Goal: Register for event/course

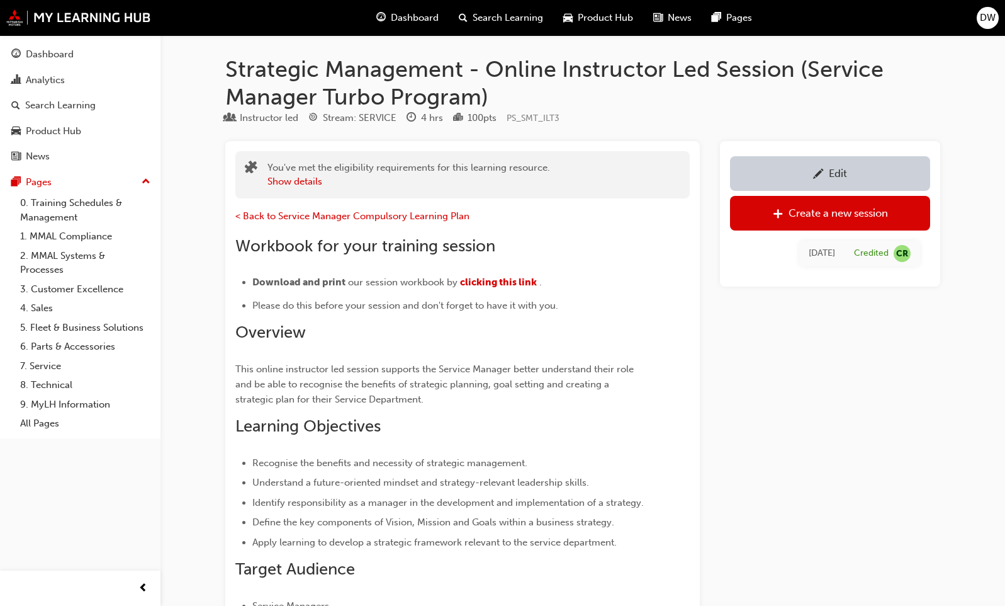
scroll to position [809, 0]
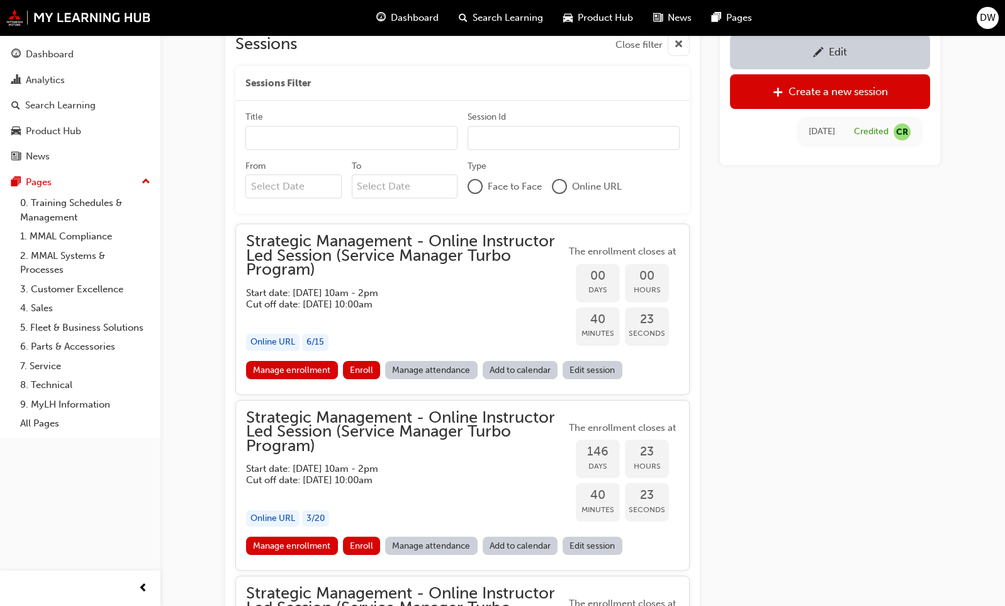
click at [293, 249] on span "Strategic Management - Online Instructor Led Session (Service Manager Turbo Pro…" at bounding box center [406, 255] width 320 height 43
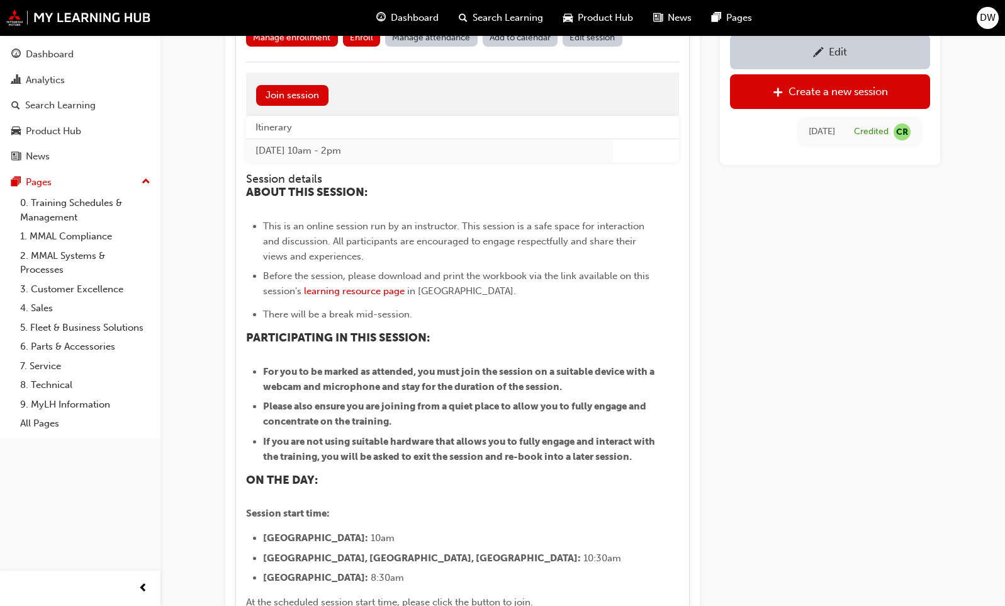
scroll to position [1143, 0]
click at [362, 290] on span "learning resource page" at bounding box center [354, 289] width 101 height 11
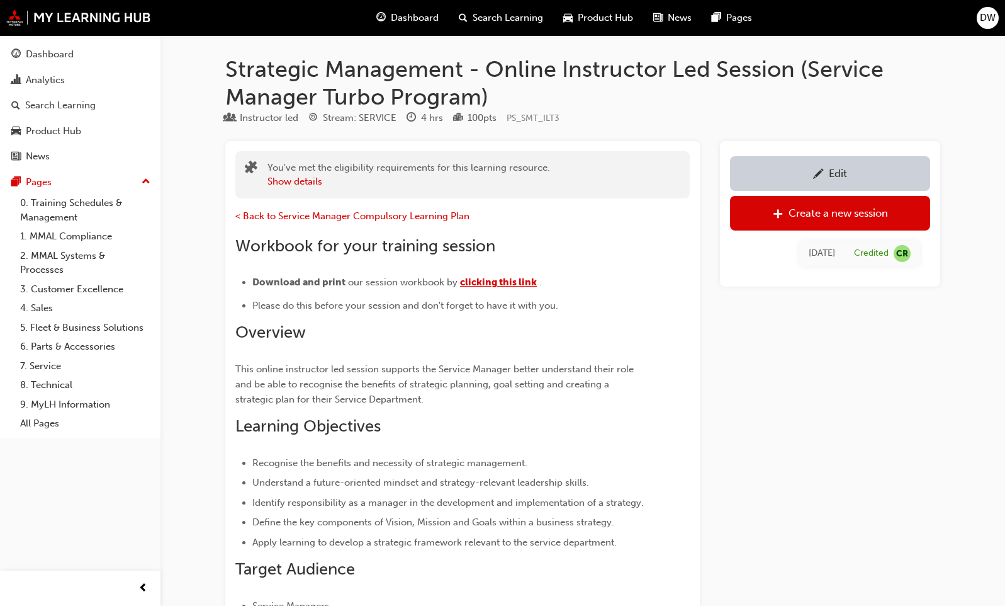
click at [483, 284] on span "clicking this link" at bounding box center [498, 281] width 77 height 11
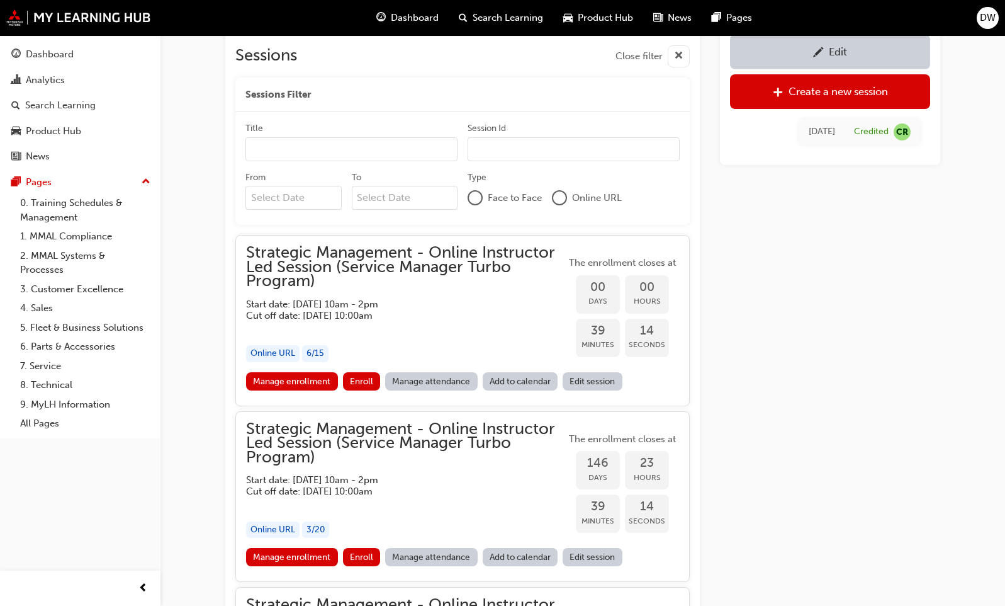
scroll to position [799, 0]
click at [286, 380] on link "Manage enrollment" at bounding box center [292, 380] width 92 height 18
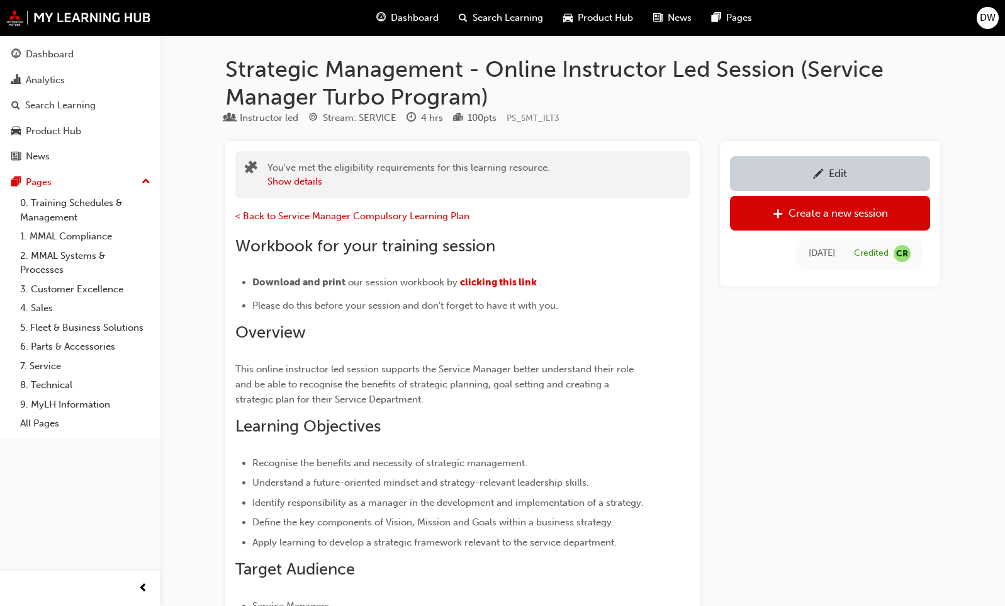
scroll to position [799, 0]
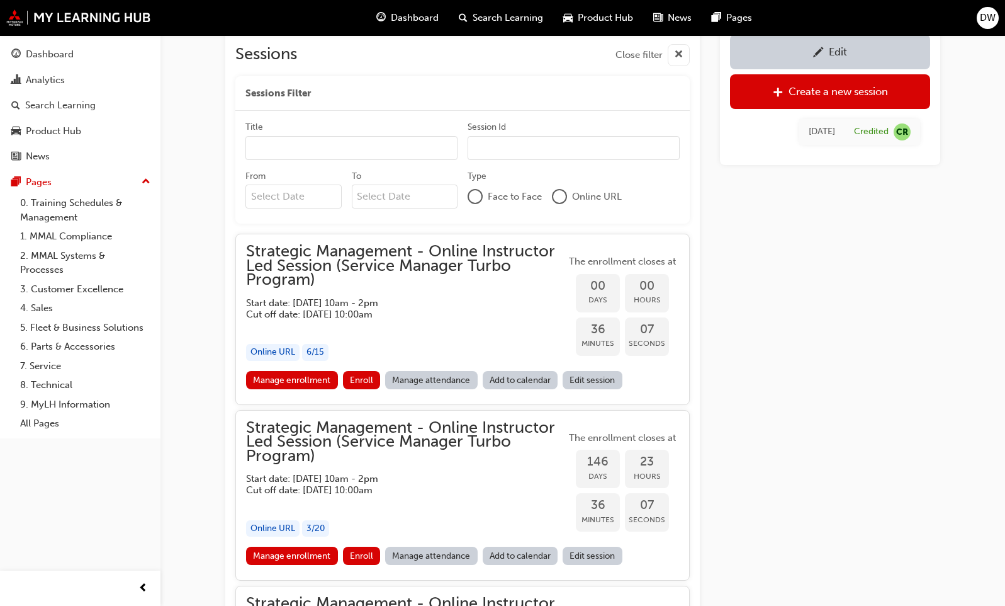
click at [326, 280] on span "Strategic Management - Online Instructor Led Session (Service Manager Turbo Pro…" at bounding box center [406, 265] width 320 height 43
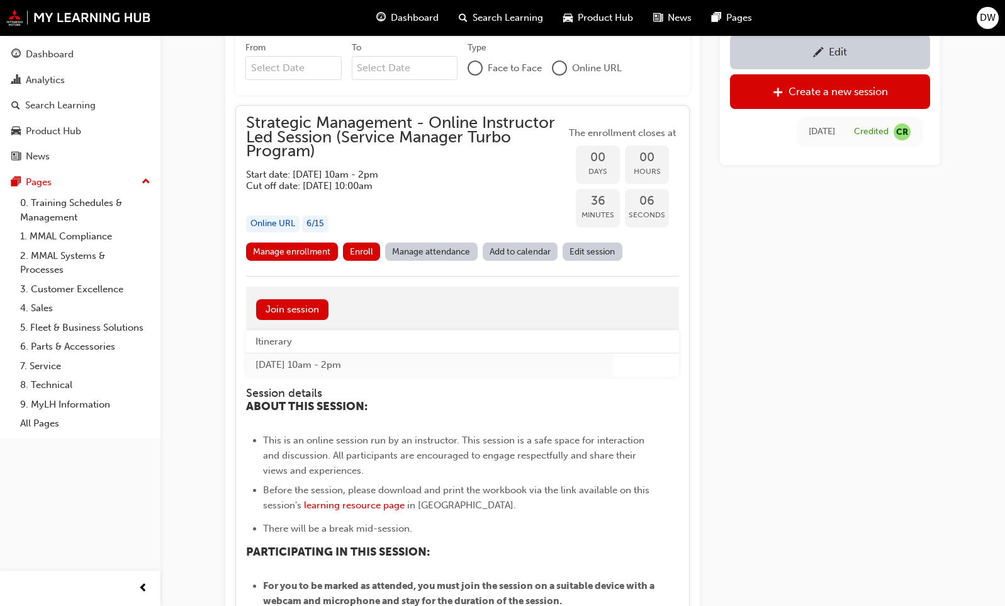
scroll to position [942, 0]
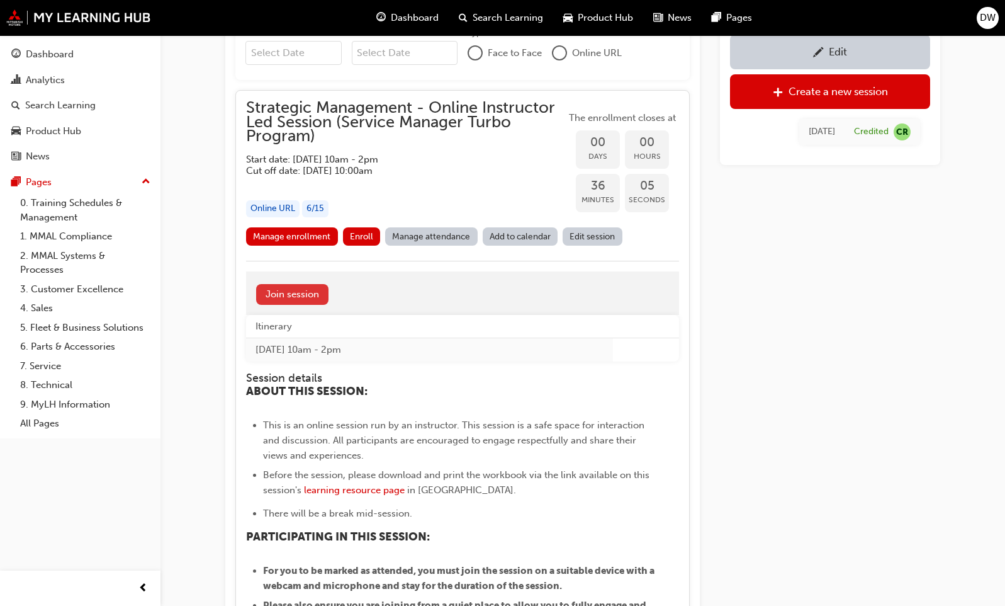
click at [314, 293] on link "Join session" at bounding box center [292, 294] width 72 height 21
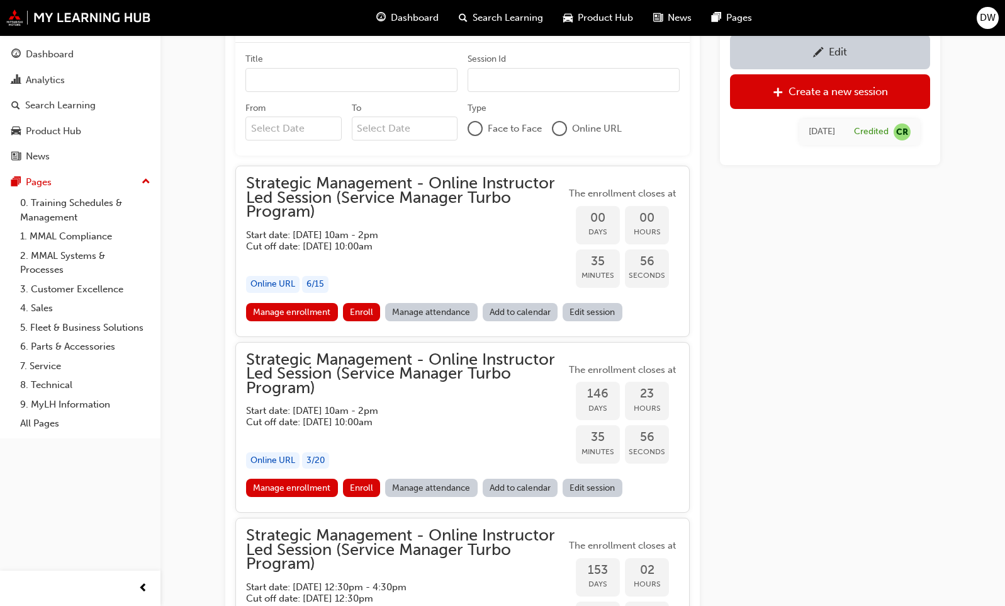
scroll to position [867, 0]
click at [301, 195] on span "Strategic Management - Online Instructor Led Session (Service Manager Turbo Pro…" at bounding box center [406, 197] width 320 height 43
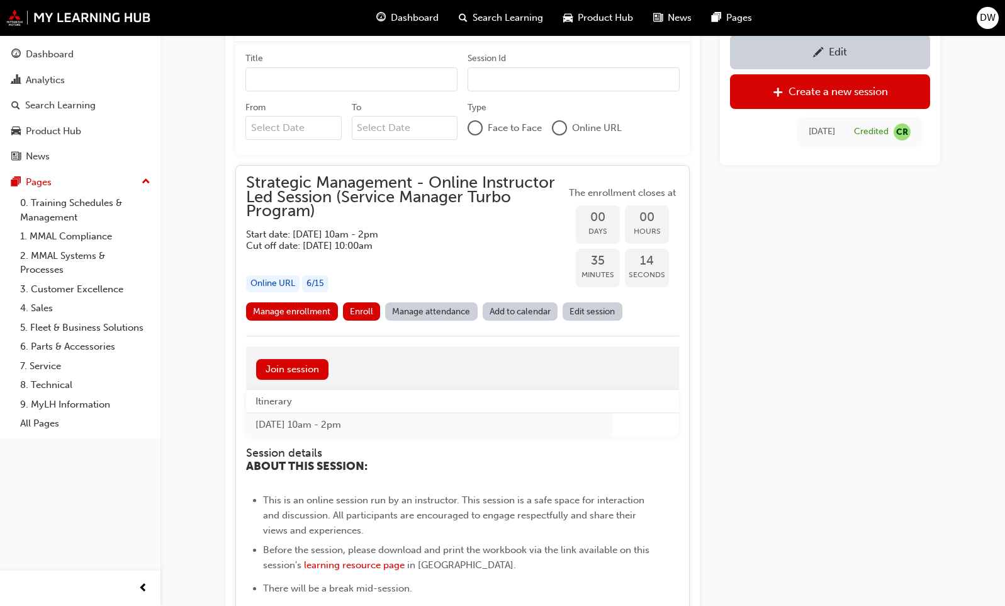
click at [281, 181] on span "Strategic Management - Online Instructor Led Session (Service Manager Turbo Pro…" at bounding box center [406, 197] width 320 height 43
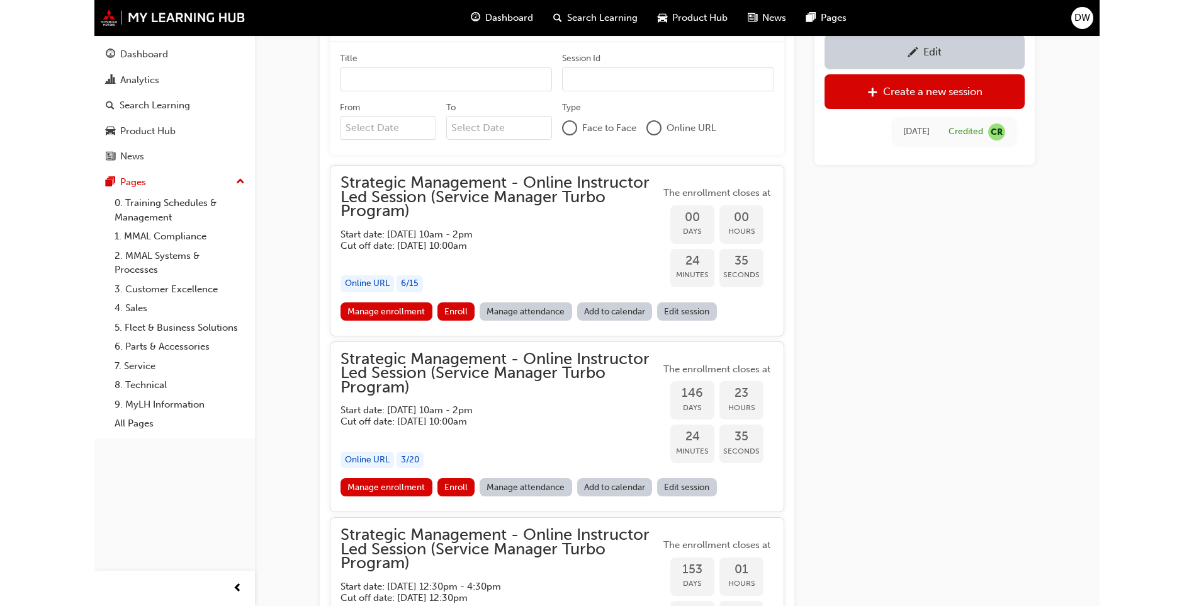
scroll to position [868, 0]
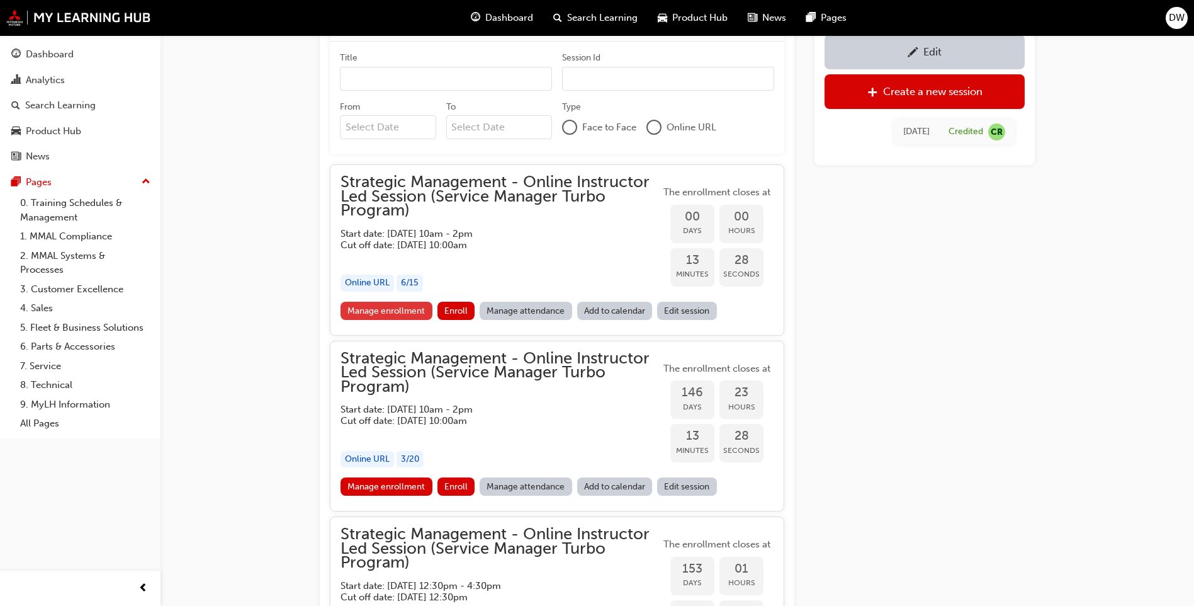
click at [402, 313] on link "Manage enrollment" at bounding box center [387, 311] width 92 height 18
